Goal: Task Accomplishment & Management: Manage account settings

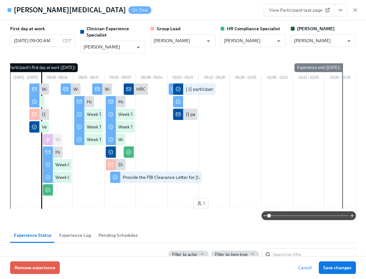
scroll to position [483, 0]
click at [355, 11] on icon "button" at bounding box center [355, 10] width 6 height 6
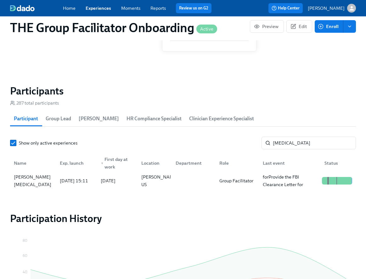
scroll to position [0, 8893]
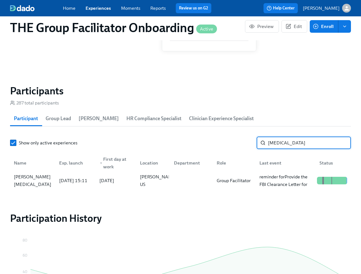
click at [281, 144] on input "[MEDICAL_DATA]" at bounding box center [309, 143] width 83 height 13
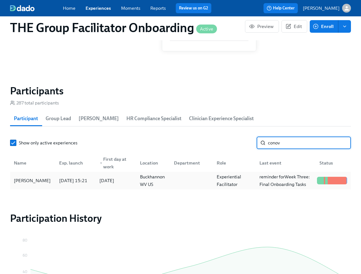
click at [40, 184] on div "[PERSON_NAME]" at bounding box center [32, 181] width 42 height 8
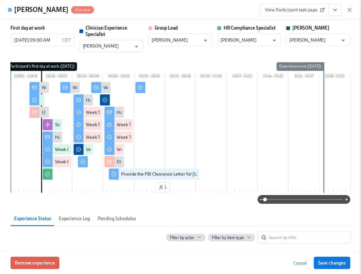
scroll to position [0, 8897]
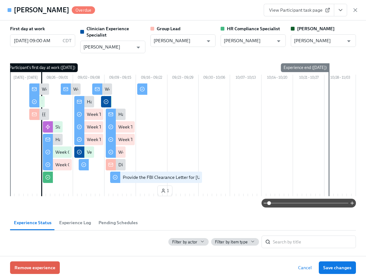
drag, startPoint x: 354, startPoint y: 10, endPoint x: 335, endPoint y: 28, distance: 26.0
click at [354, 10] on icon "button" at bounding box center [355, 10] width 6 height 6
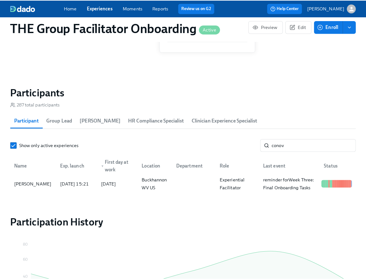
scroll to position [0, 8893]
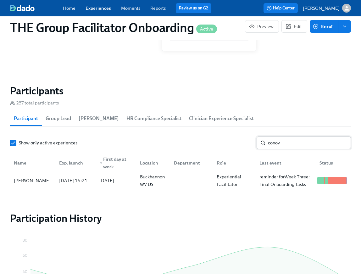
click at [290, 146] on input "conov" at bounding box center [309, 143] width 83 height 13
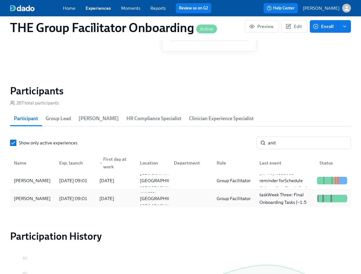
click at [51, 196] on div "[PERSON_NAME]" at bounding box center [32, 198] width 43 height 13
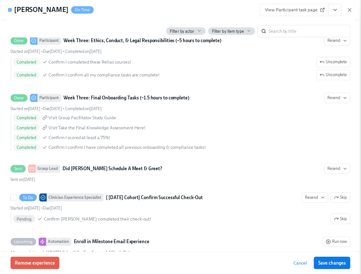
scroll to position [1294, 0]
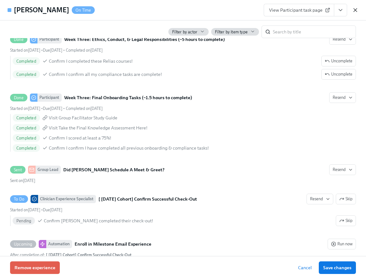
click at [355, 10] on icon "button" at bounding box center [355, 9] width 3 height 3
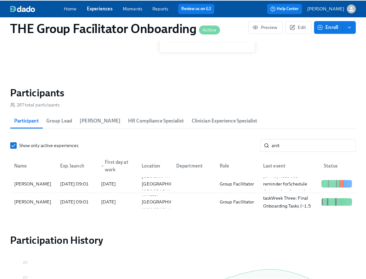
scroll to position [0, 8893]
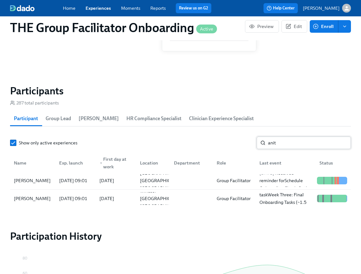
click at [286, 144] on input "anit" at bounding box center [309, 143] width 83 height 13
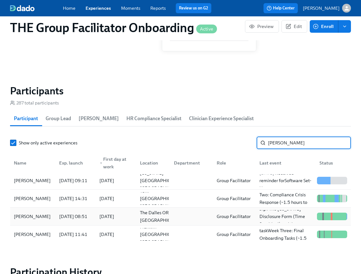
click at [41, 223] on div "[PERSON_NAME]" at bounding box center [32, 216] width 43 height 13
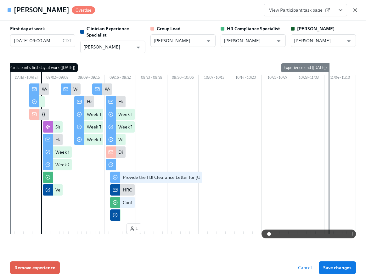
click at [356, 10] on icon "button" at bounding box center [355, 10] width 6 height 6
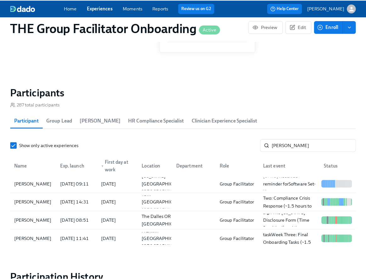
scroll to position [0, 8893]
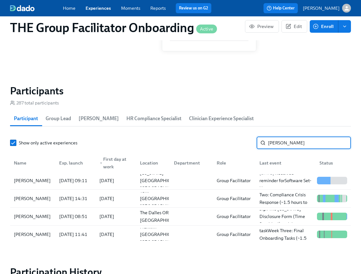
click at [284, 144] on input "[PERSON_NAME]" at bounding box center [309, 143] width 83 height 13
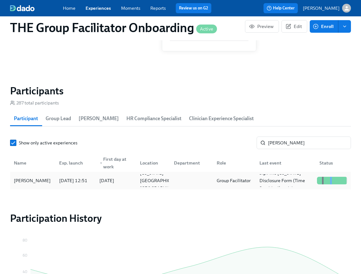
click at [54, 178] on div "[PERSON_NAME]" at bounding box center [32, 180] width 43 height 13
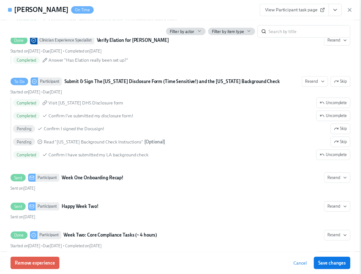
scroll to position [723, 0]
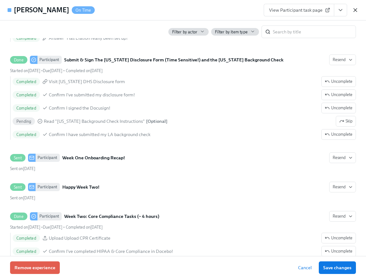
click at [357, 8] on icon "button" at bounding box center [355, 9] width 3 height 3
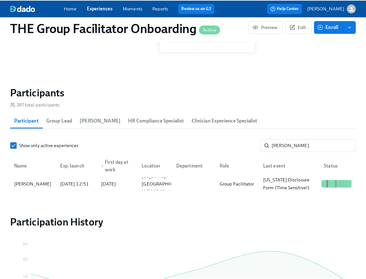
scroll to position [0, 8893]
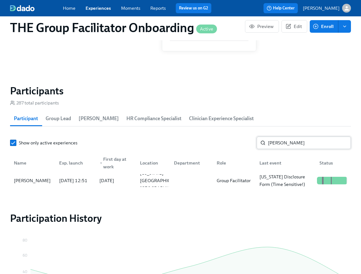
click at [276, 148] on input "[PERSON_NAME]" at bounding box center [309, 143] width 83 height 13
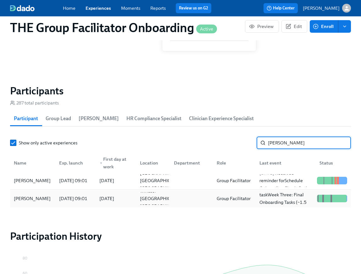
click at [46, 199] on div "[PERSON_NAME]" at bounding box center [32, 198] width 43 height 13
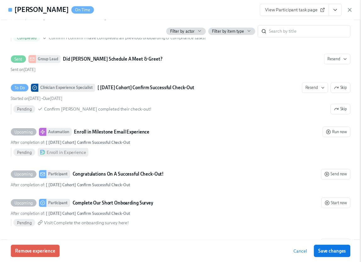
scroll to position [1401, 0]
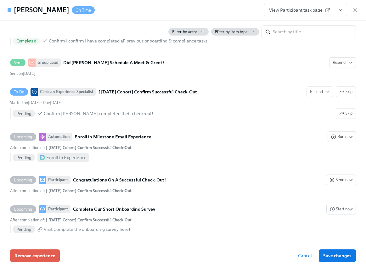
click at [296, 8] on span "View Participant task page" at bounding box center [299, 10] width 60 height 6
drag, startPoint x: 356, startPoint y: 8, endPoint x: 319, endPoint y: 52, distance: 57.1
click at [356, 8] on icon "button" at bounding box center [355, 10] width 6 height 6
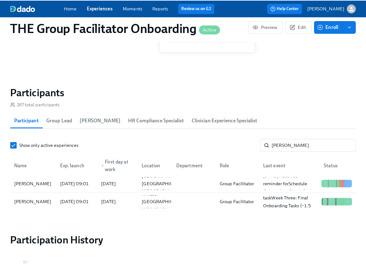
scroll to position [0, 8893]
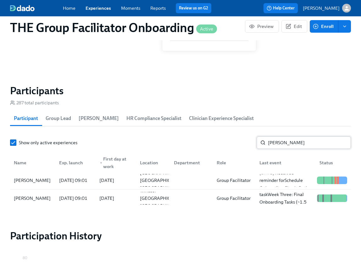
click at [283, 145] on input "[PERSON_NAME]" at bounding box center [309, 143] width 83 height 13
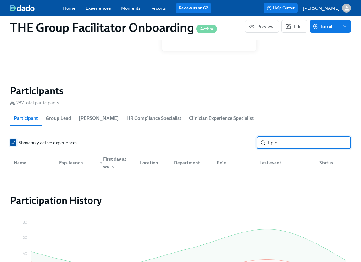
type input "tipto"
click at [15, 144] on input "Show only active experiences" at bounding box center [13, 143] width 6 height 6
click at [281, 146] on input "tipto" at bounding box center [309, 143] width 83 height 13
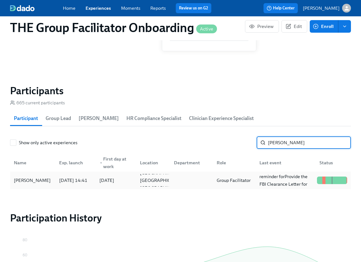
click at [23, 181] on div "[PERSON_NAME]" at bounding box center [32, 181] width 42 height 8
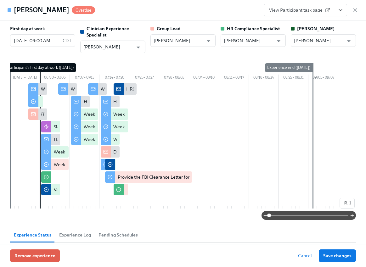
click at [340, 7] on icon "View task page" at bounding box center [340, 10] width 6 height 6
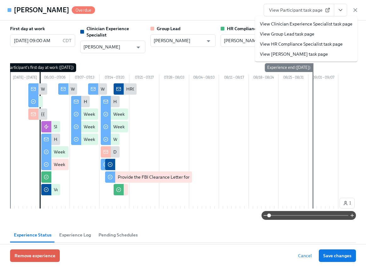
click at [321, 24] on link "View Clinician Experience Specialist task page" at bounding box center [306, 24] width 92 height 6
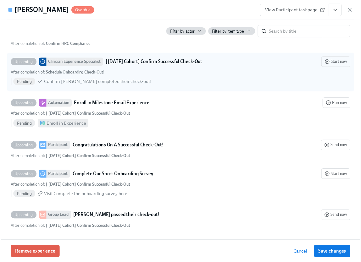
scroll to position [0, 8897]
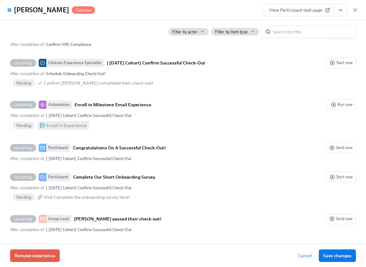
click at [358, 8] on div "[PERSON_NAME] Overdue View Participant task page" at bounding box center [183, 10] width 366 height 20
click at [357, 9] on icon "button" at bounding box center [355, 10] width 6 height 6
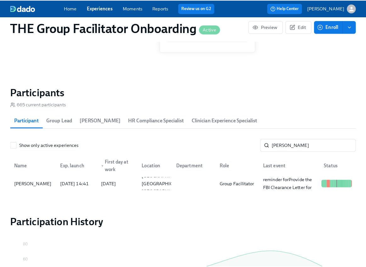
scroll to position [0, 8893]
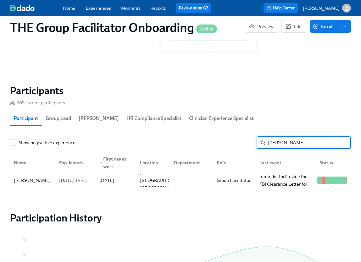
click at [282, 149] on input "[PERSON_NAME]" at bounding box center [309, 143] width 83 height 13
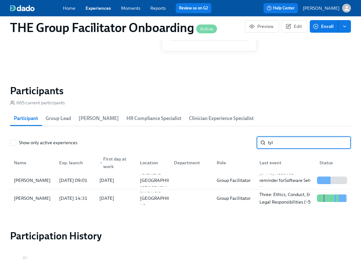
click at [283, 147] on input "tyl" at bounding box center [309, 143] width 83 height 13
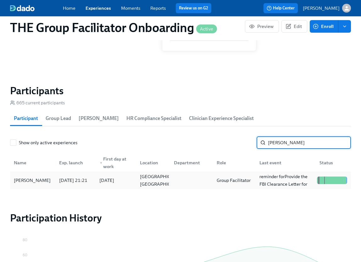
click at [46, 184] on div "[PERSON_NAME]" at bounding box center [32, 181] width 42 height 8
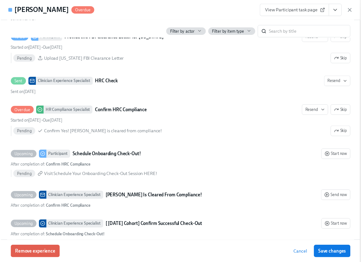
scroll to position [0, 8897]
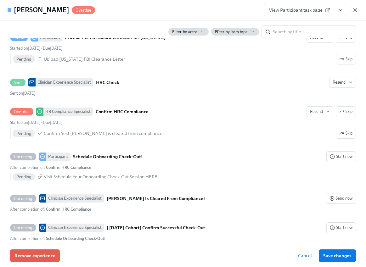
click at [356, 10] on icon "button" at bounding box center [355, 9] width 3 height 3
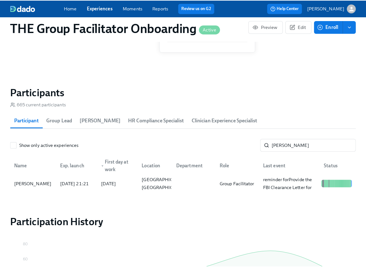
scroll to position [0, 8893]
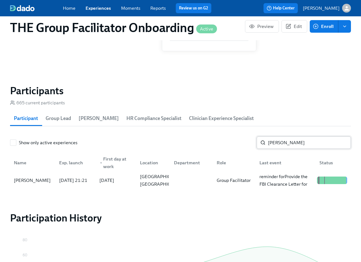
click at [275, 143] on input "[PERSON_NAME]" at bounding box center [309, 143] width 83 height 13
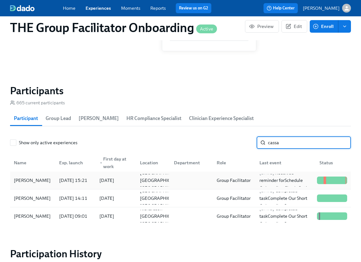
type input "cassa"
click at [51, 181] on div "[PERSON_NAME]" at bounding box center [32, 181] width 42 height 8
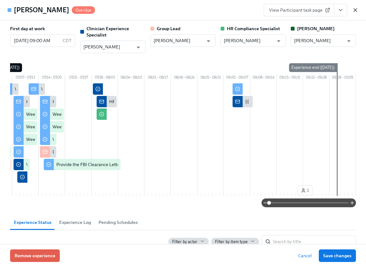
click at [356, 7] on icon "button" at bounding box center [355, 10] width 6 height 6
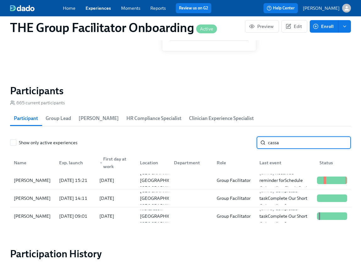
click at [342, 145] on input "cassa" at bounding box center [309, 143] width 83 height 13
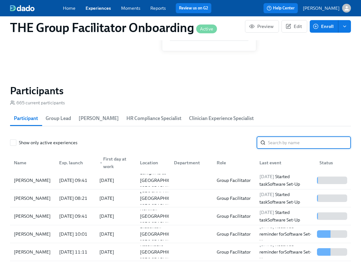
click at [325, 146] on input "search" at bounding box center [309, 143] width 83 height 13
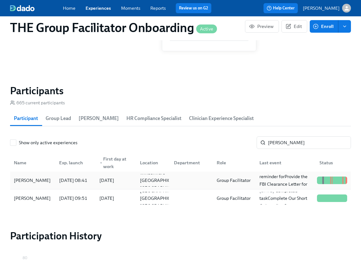
click at [46, 190] on div "[PERSON_NAME] [DATE] 08:41 2025/08/04 Windermere FL US Group Facilitator [DATE]…" at bounding box center [180, 181] width 341 height 18
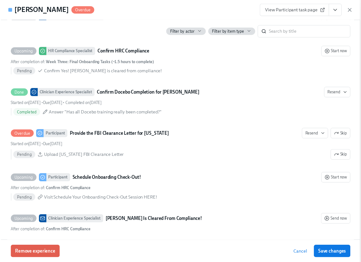
scroll to position [0, 8897]
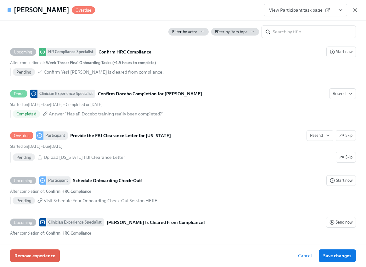
click at [356, 12] on icon "button" at bounding box center [355, 10] width 6 height 6
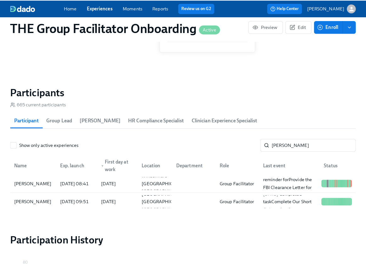
scroll to position [0, 8893]
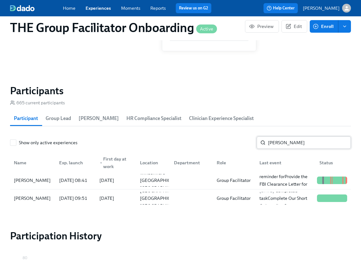
click at [281, 147] on input "[PERSON_NAME]" at bounding box center [309, 143] width 83 height 13
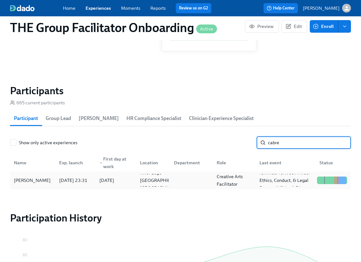
click at [47, 183] on div "[PERSON_NAME]" at bounding box center [32, 180] width 43 height 13
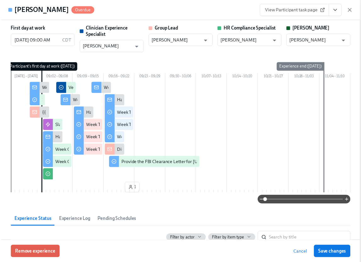
scroll to position [0, 8897]
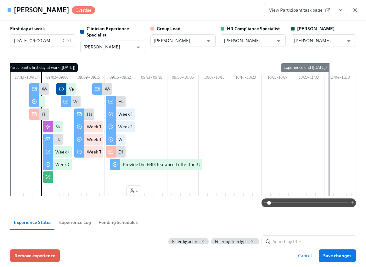
click at [355, 10] on icon "button" at bounding box center [355, 9] width 3 height 3
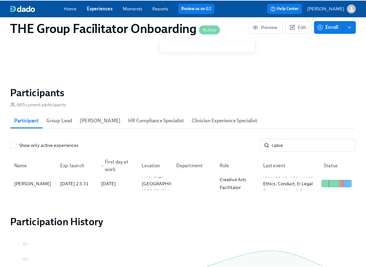
scroll to position [0, 8893]
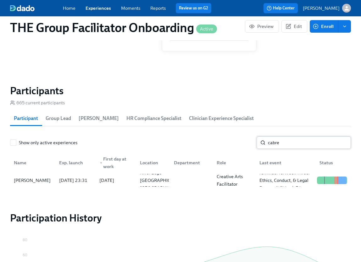
click at [276, 145] on input "cabre" at bounding box center [309, 143] width 83 height 13
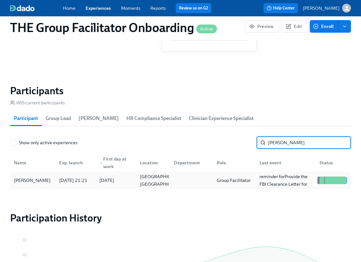
type input "[PERSON_NAME]"
click at [38, 182] on div "[PERSON_NAME]" at bounding box center [32, 181] width 42 height 8
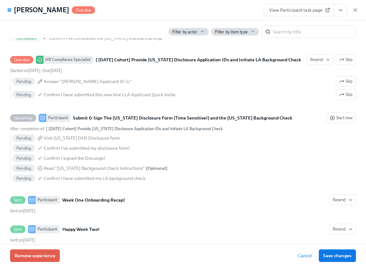
scroll to position [662, 0]
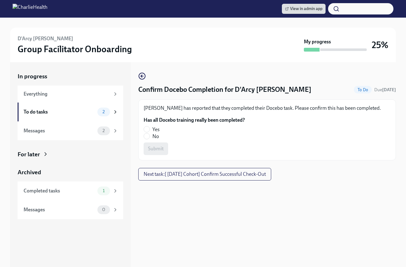
click at [152, 128] on label "Yes" at bounding box center [192, 129] width 96 height 7
click at [150, 128] on input "Yes" at bounding box center [147, 129] width 6 height 6
radio input "true"
click at [164, 149] on span "Submit" at bounding box center [156, 149] width 16 height 6
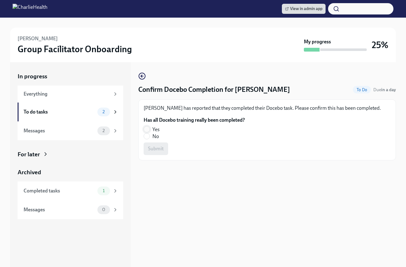
click at [147, 127] on input "Yes" at bounding box center [147, 129] width 6 height 6
radio input "true"
click at [155, 146] on span "Submit" at bounding box center [156, 149] width 16 height 6
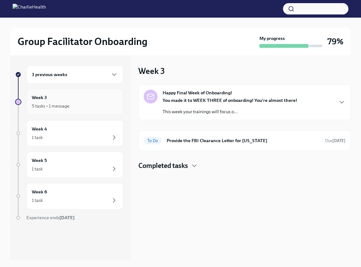
click at [97, 101] on div "Week 3 5 tasks • 1 message" at bounding box center [75, 102] width 86 height 16
click at [299, 103] on div "Happy Final Week of Onboarding! You made it to WEEK THREE of onboarding! You're…" at bounding box center [245, 102] width 202 height 25
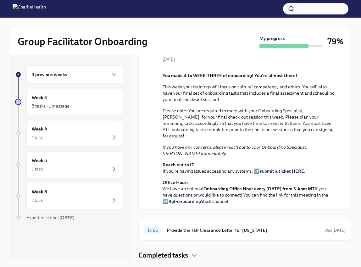
scroll to position [144, 0]
click at [101, 74] on div "3 previous weeks" at bounding box center [75, 75] width 86 height 8
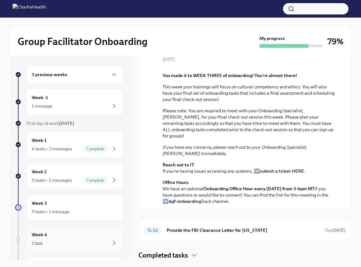
click at [100, 234] on div "Week 4 1 task" at bounding box center [75, 239] width 86 height 16
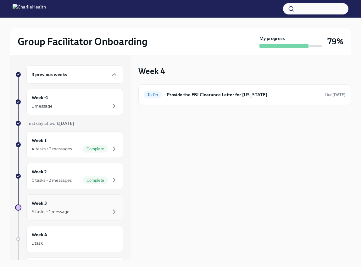
click at [95, 212] on div "5 tasks • 1 message" at bounding box center [75, 212] width 86 height 8
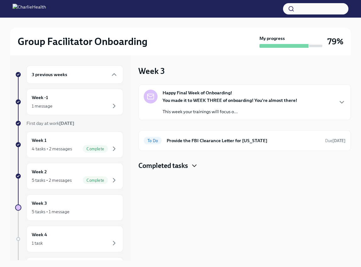
click at [194, 164] on icon "button" at bounding box center [195, 166] width 8 height 8
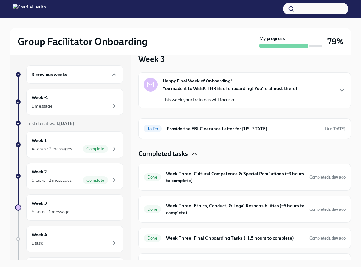
scroll to position [26, 0]
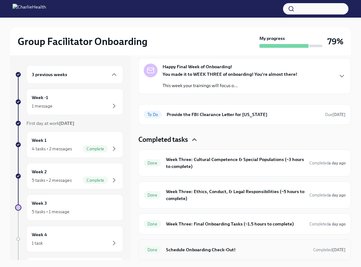
click at [210, 249] on h6 "Schedule Onboarding Check-Out!" at bounding box center [237, 249] width 142 height 7
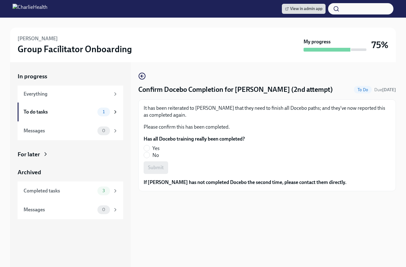
click at [150, 153] on label "No" at bounding box center [192, 155] width 96 height 7
click at [150, 153] on input "No" at bounding box center [147, 155] width 6 height 6
radio input "true"
click at [161, 168] on span "Submit" at bounding box center [156, 167] width 16 height 6
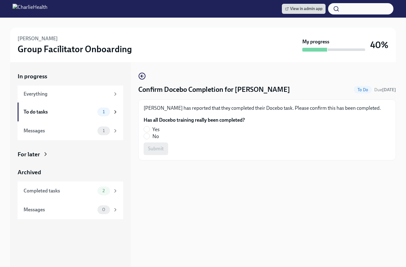
click at [151, 128] on label "Yes" at bounding box center [192, 129] width 96 height 7
click at [150, 128] on input "Yes" at bounding box center [147, 129] width 6 height 6
radio input "true"
click at [157, 146] on span "Submit" at bounding box center [156, 149] width 16 height 6
